Goal: Transaction & Acquisition: Purchase product/service

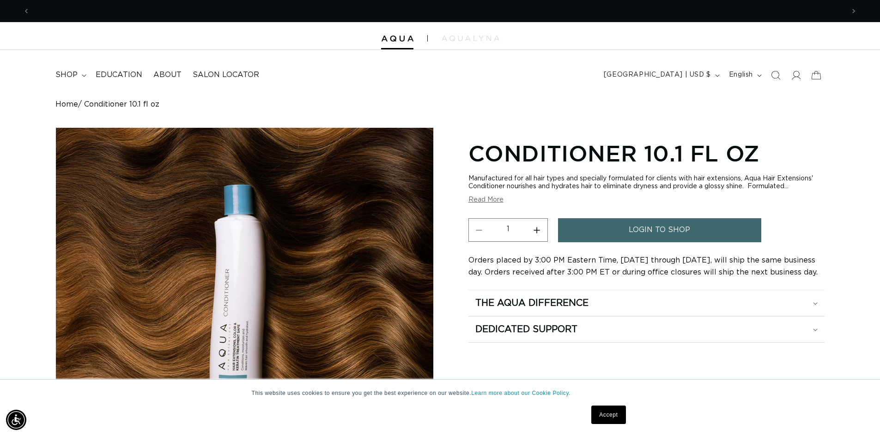
scroll to position [0, 1628]
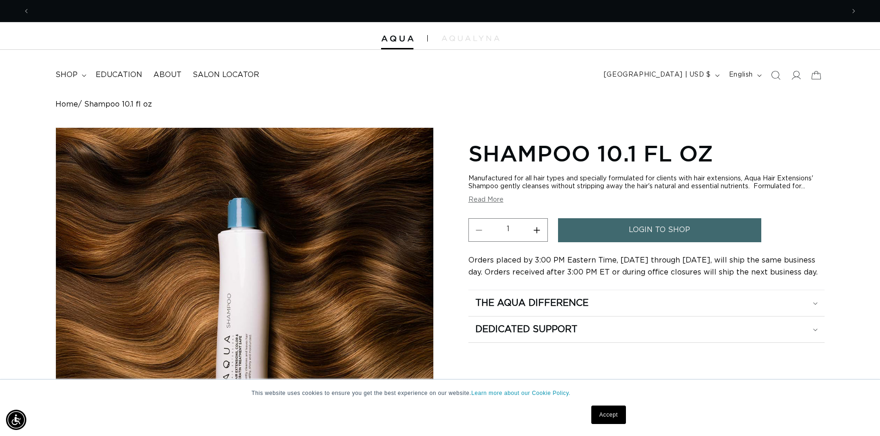
scroll to position [0, 814]
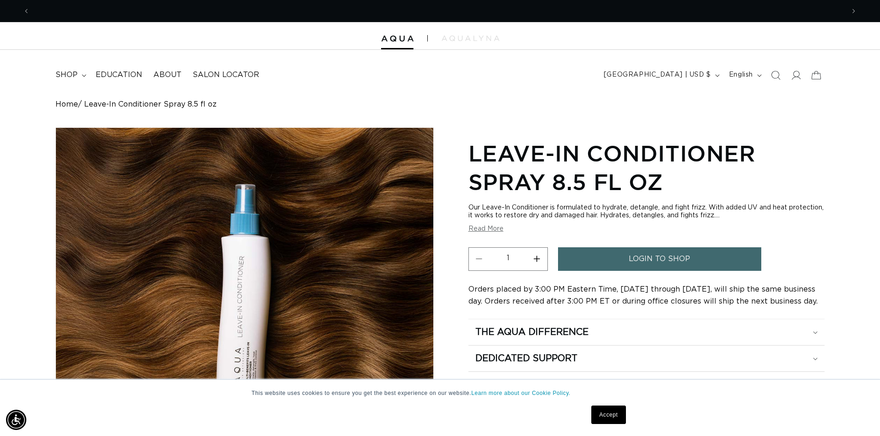
scroll to position [0, 814]
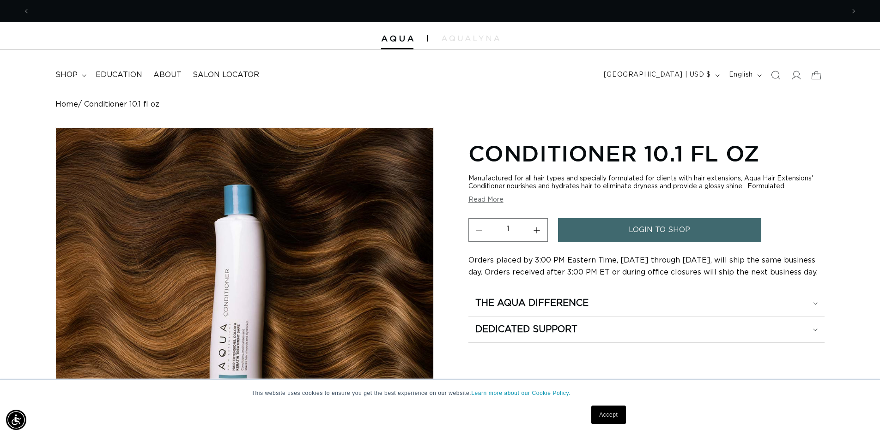
scroll to position [0, 1628]
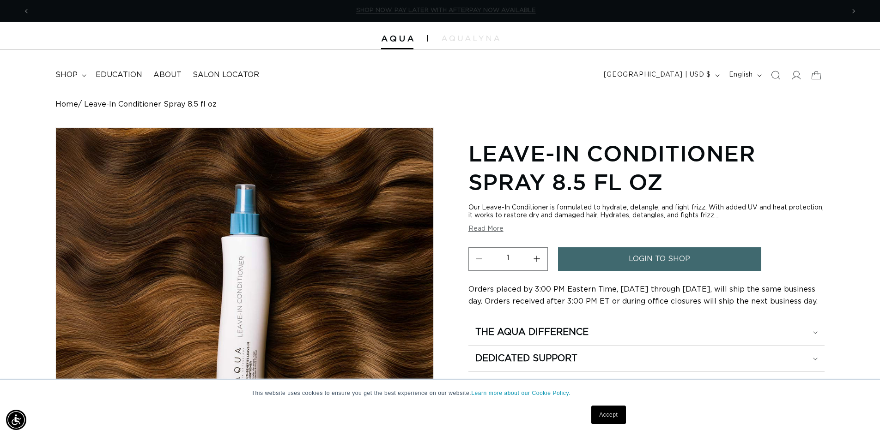
scroll to position [0, 1628]
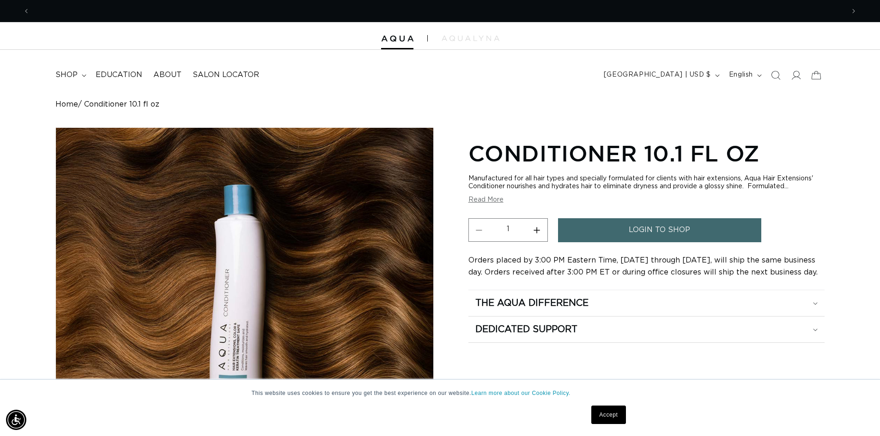
scroll to position [0, 814]
